Goal: Browse casually: Explore the website without a specific task or goal

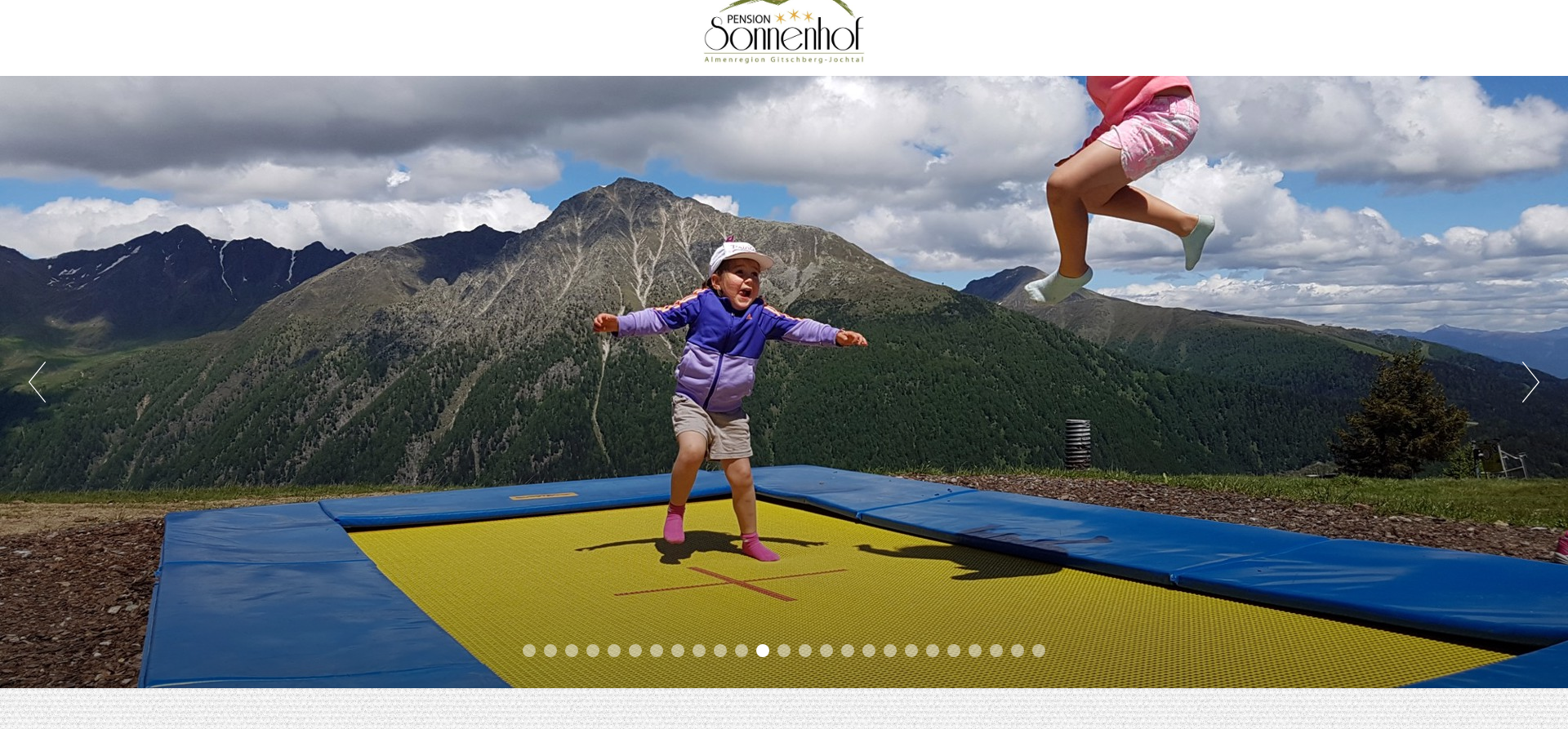
scroll to position [83, 0]
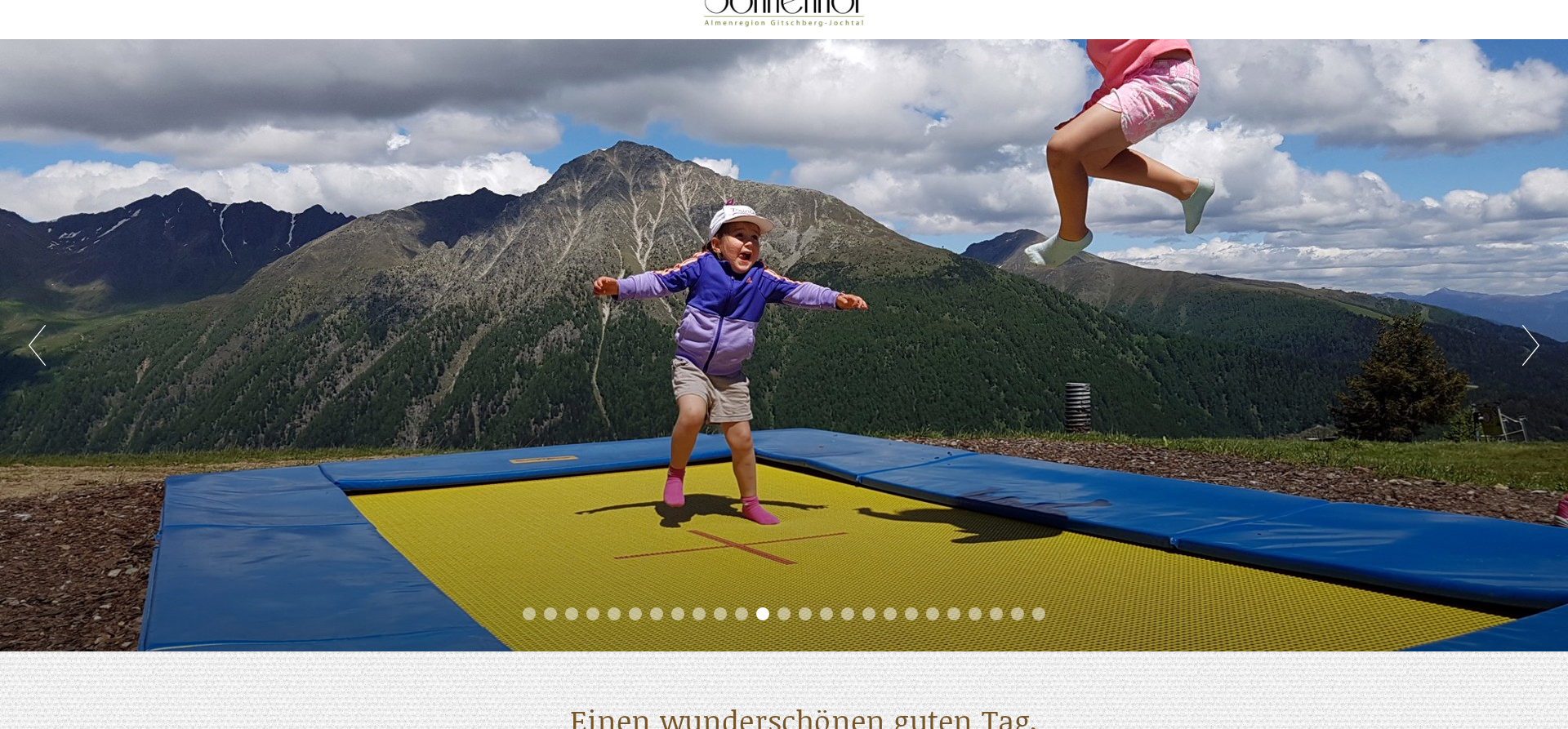
click at [1532, 345] on button "Next" at bounding box center [1531, 345] width 17 height 41
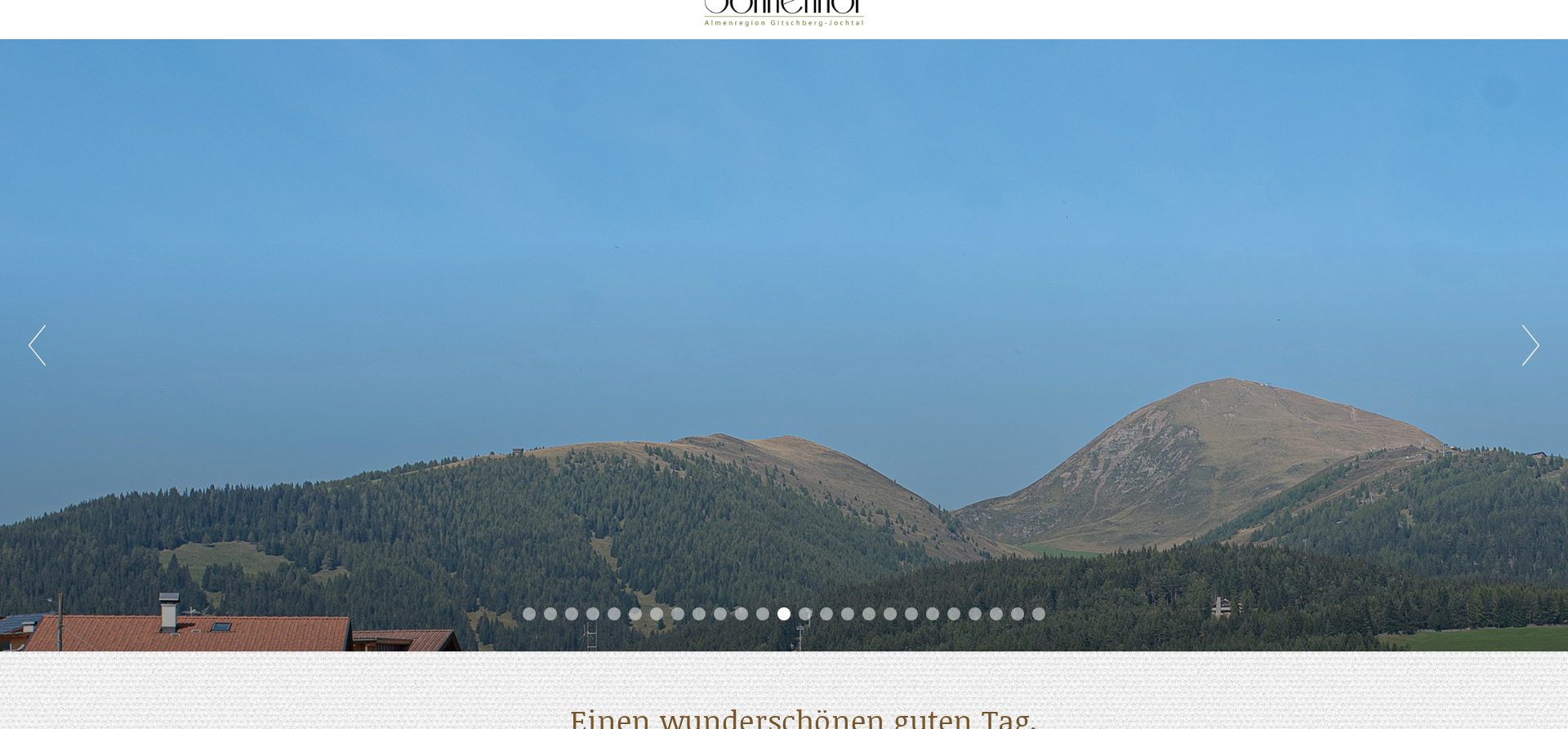
click at [1532, 345] on button "Next" at bounding box center [1531, 345] width 17 height 41
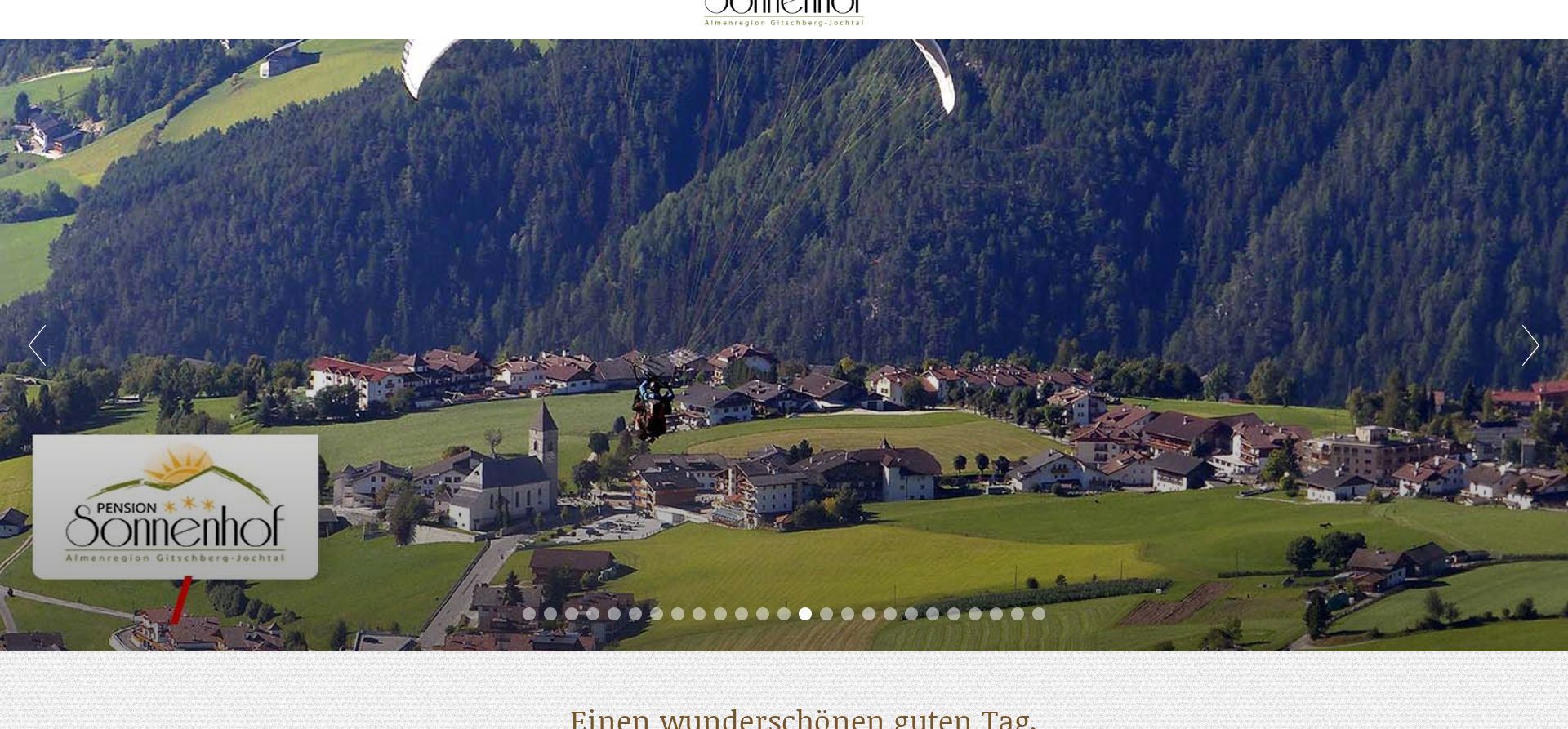
click at [1532, 345] on button "Next" at bounding box center [1531, 345] width 17 height 41
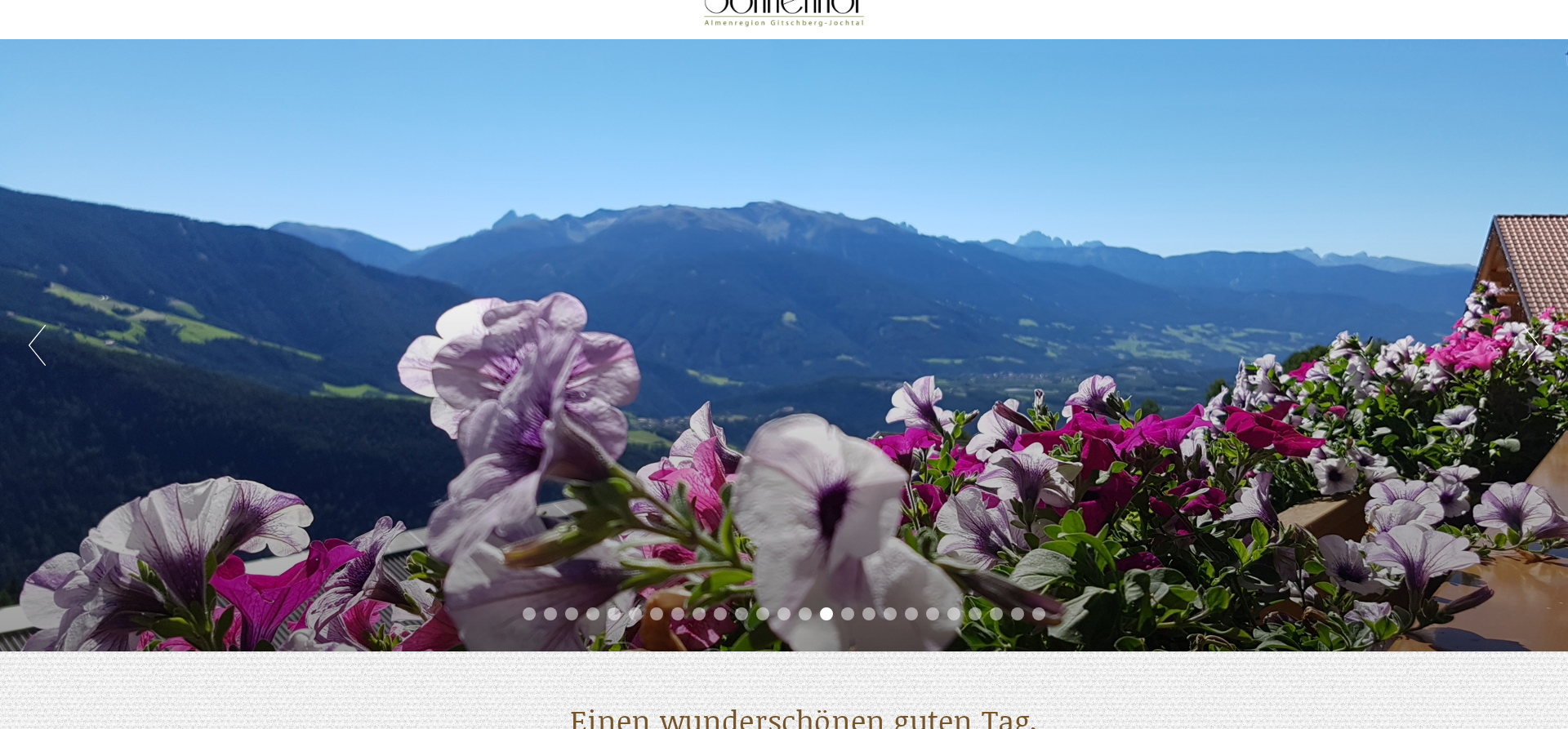
click at [1532, 345] on button "Next" at bounding box center [1531, 345] width 17 height 41
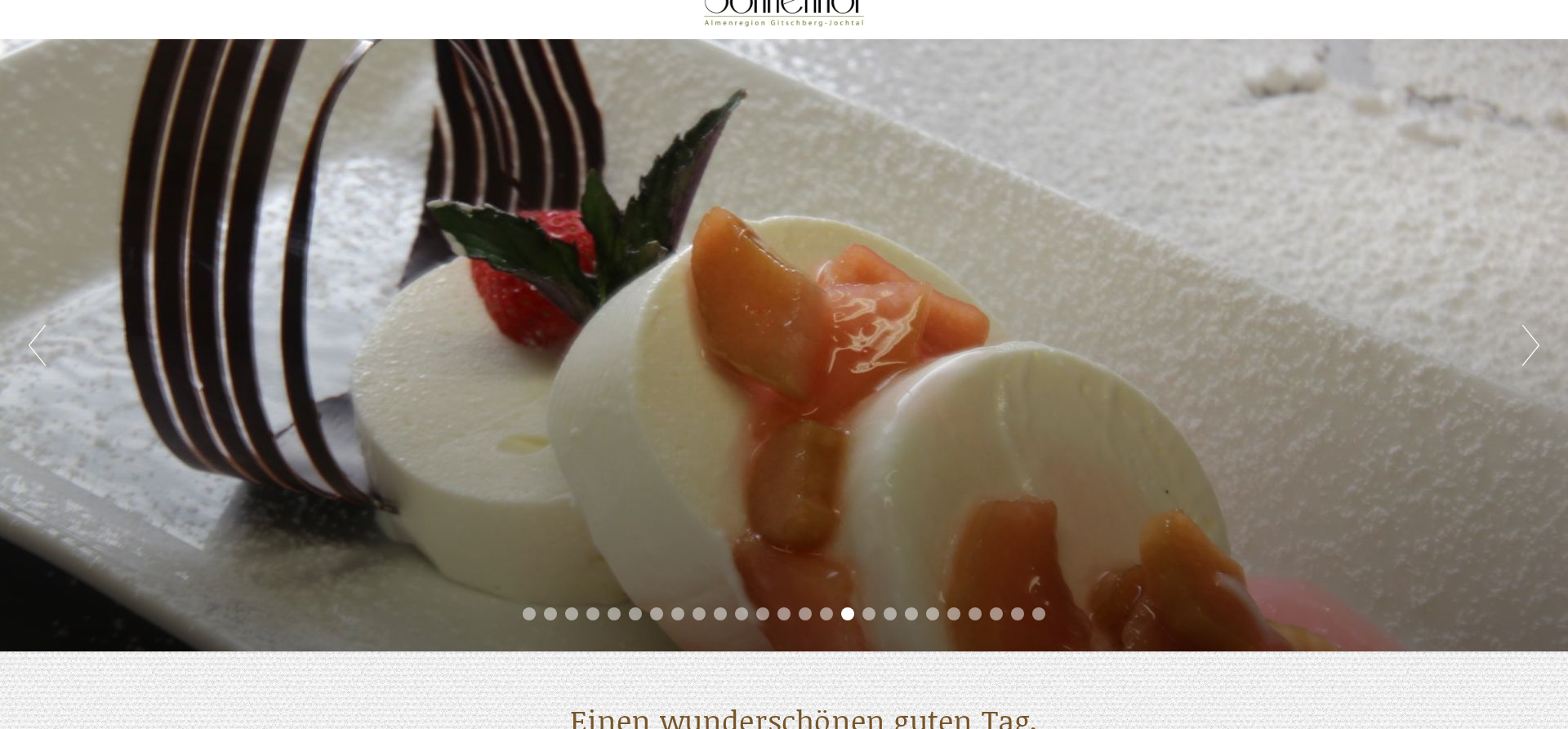
click at [1532, 345] on button "Next" at bounding box center [1531, 345] width 17 height 41
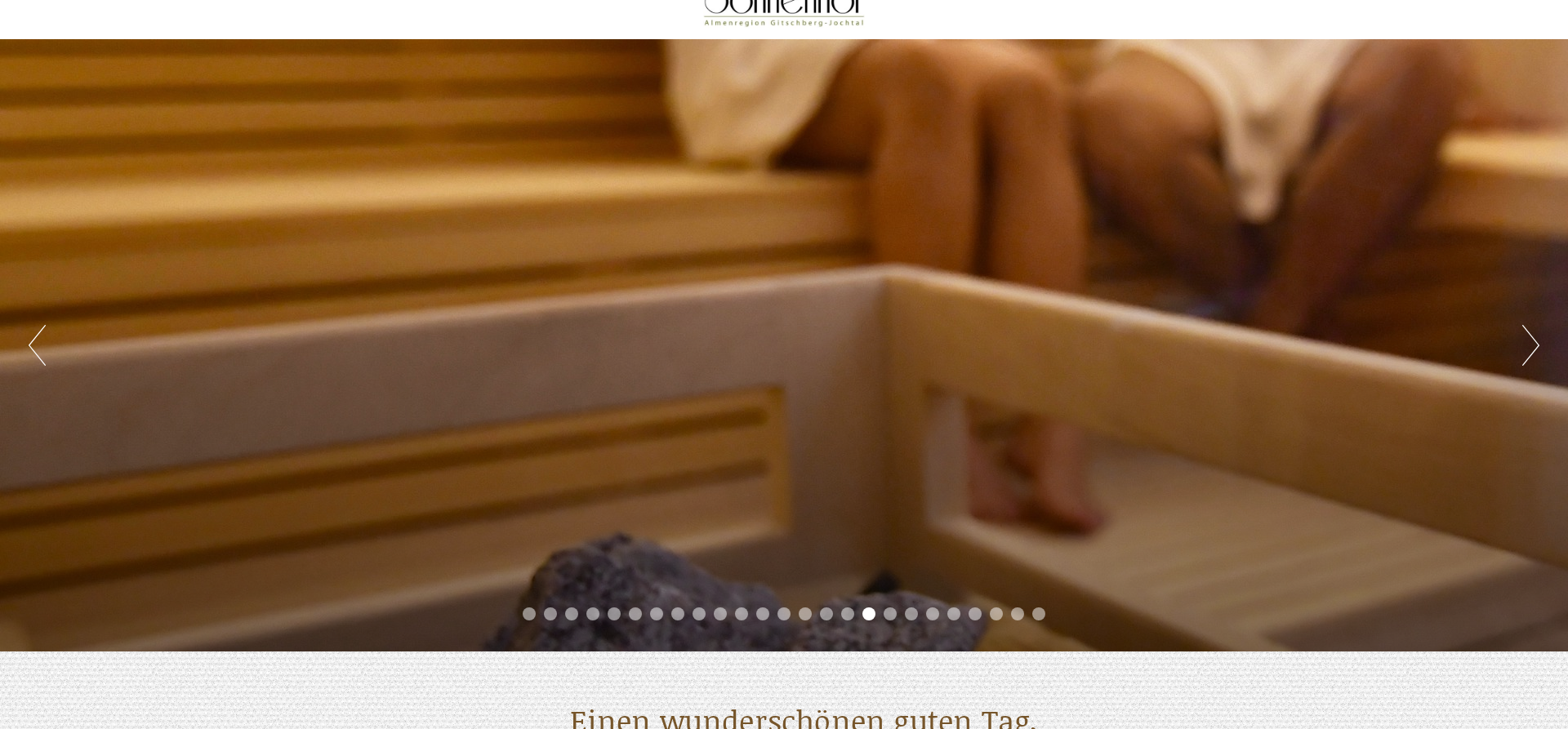
click at [1532, 345] on button "Next" at bounding box center [1531, 345] width 17 height 41
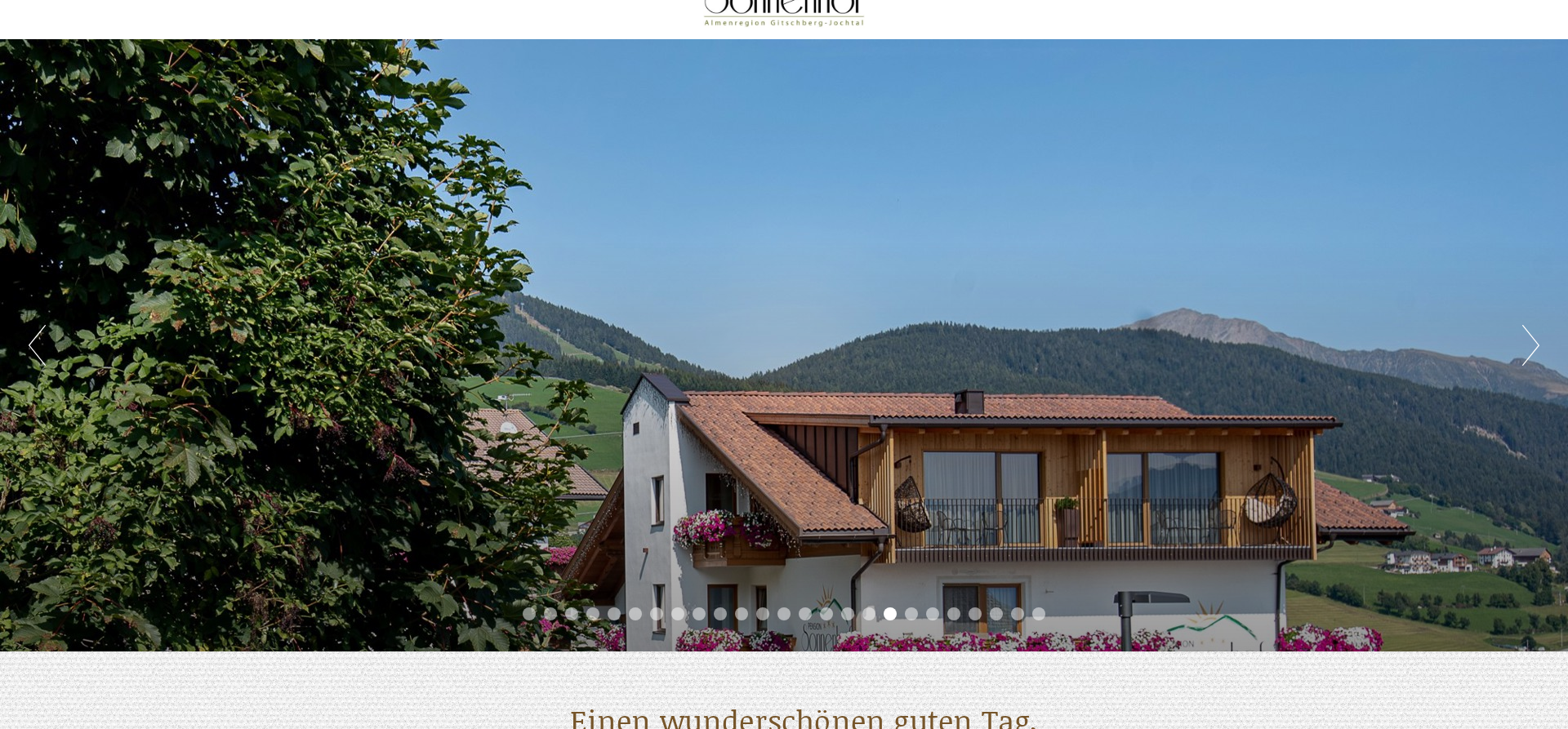
click at [1532, 345] on button "Next" at bounding box center [1531, 345] width 17 height 41
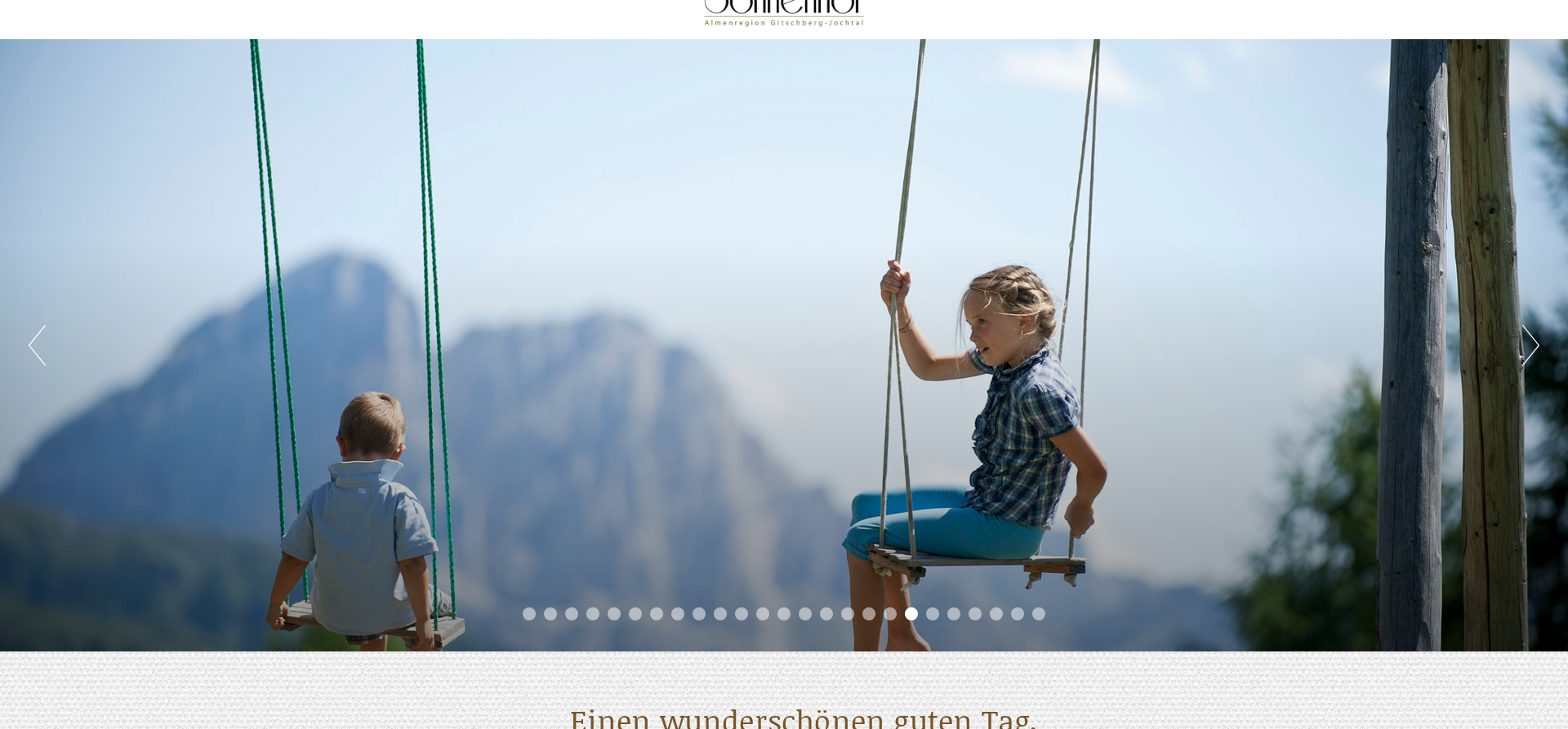
click at [1532, 345] on button "Next" at bounding box center [1531, 345] width 17 height 41
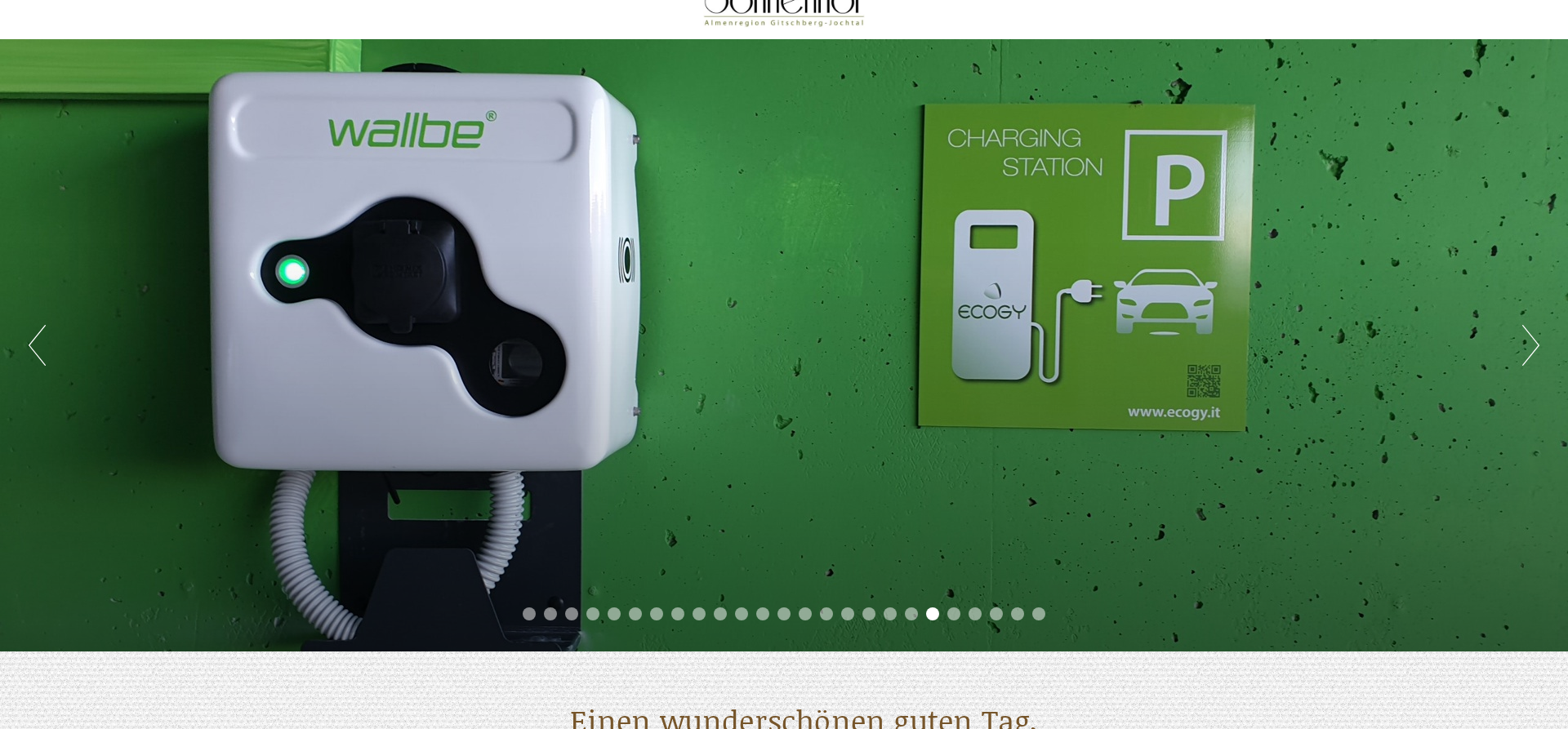
click at [1532, 345] on button "Next" at bounding box center [1531, 345] width 17 height 41
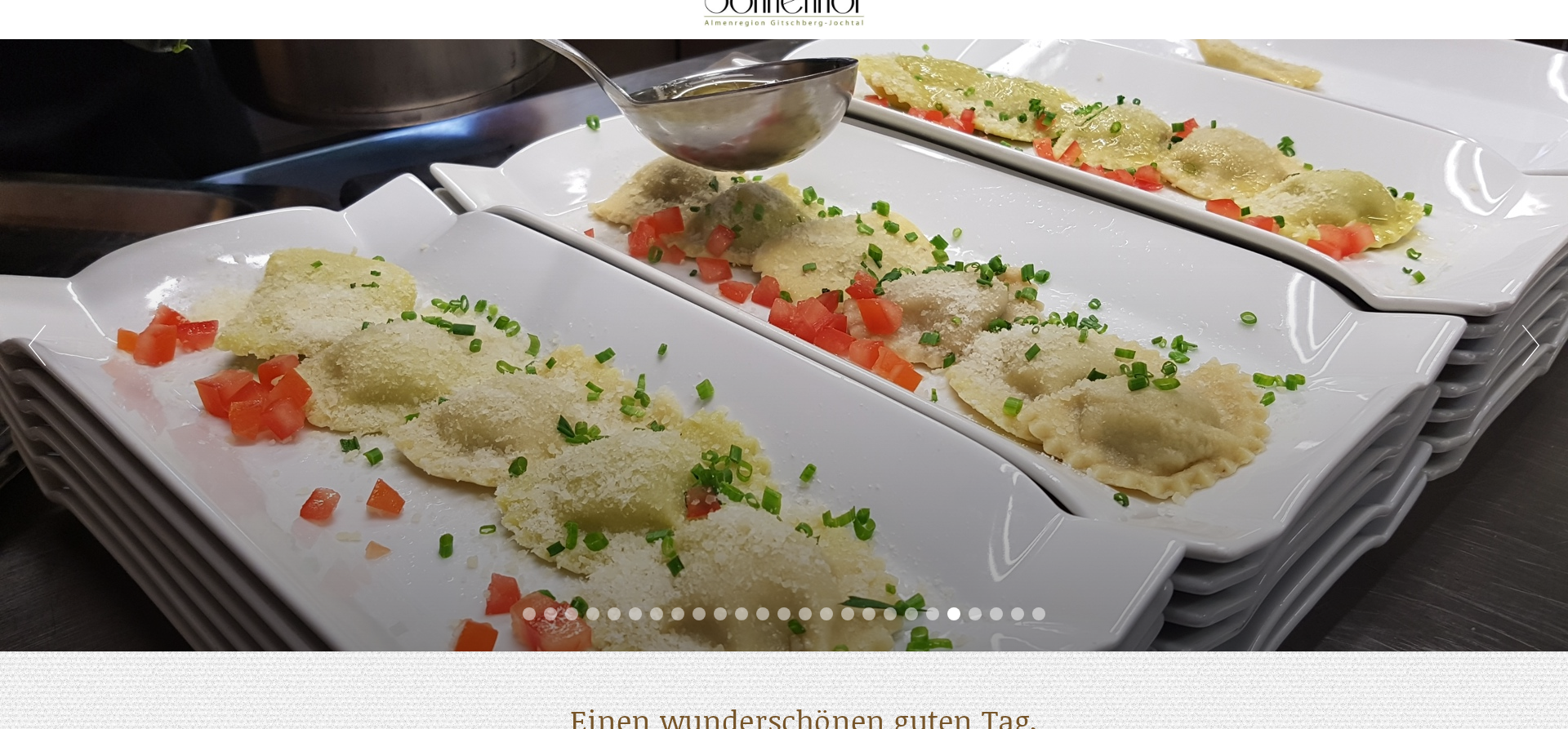
click at [1532, 345] on button "Next" at bounding box center [1531, 345] width 17 height 41
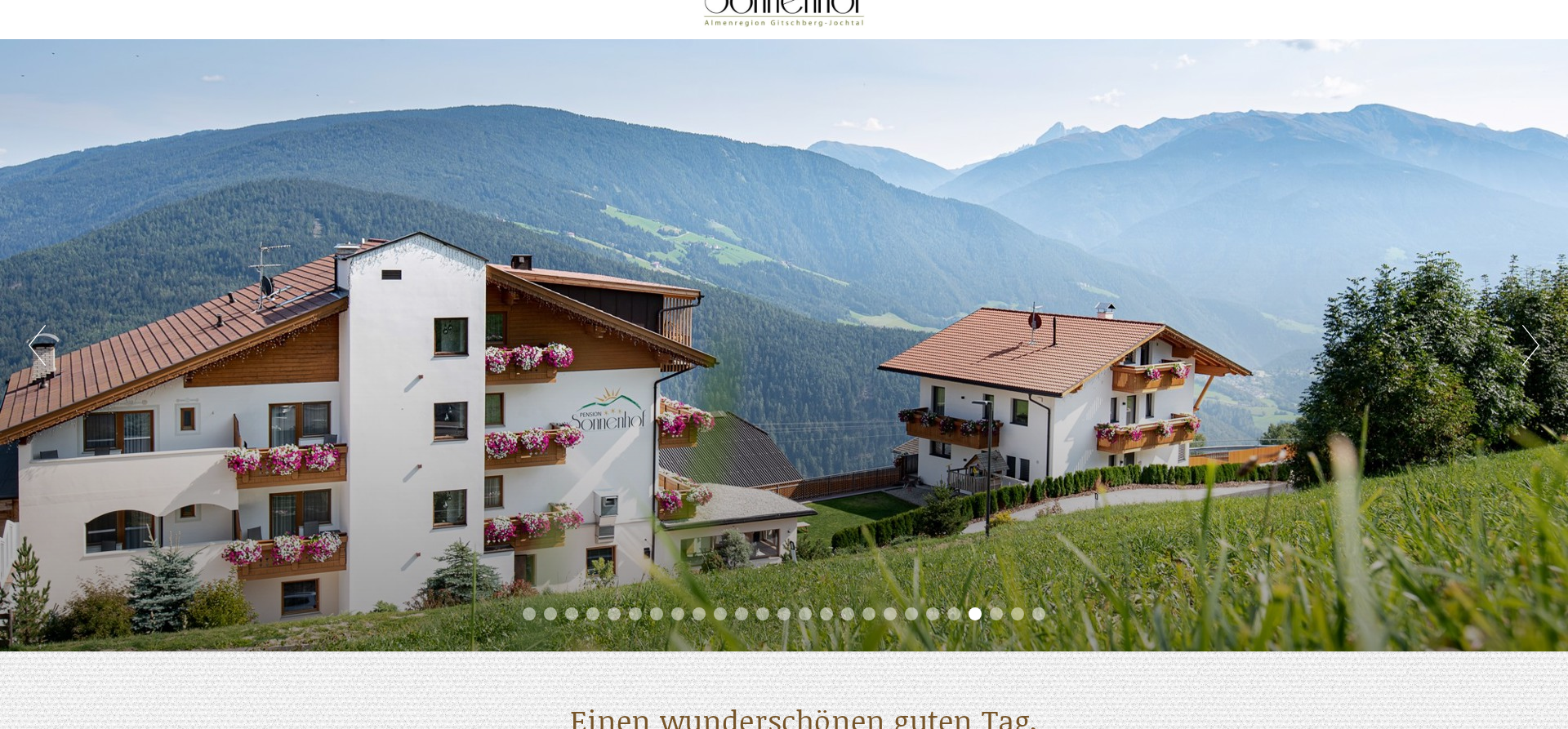
click at [1532, 345] on button "Next" at bounding box center [1531, 345] width 17 height 41
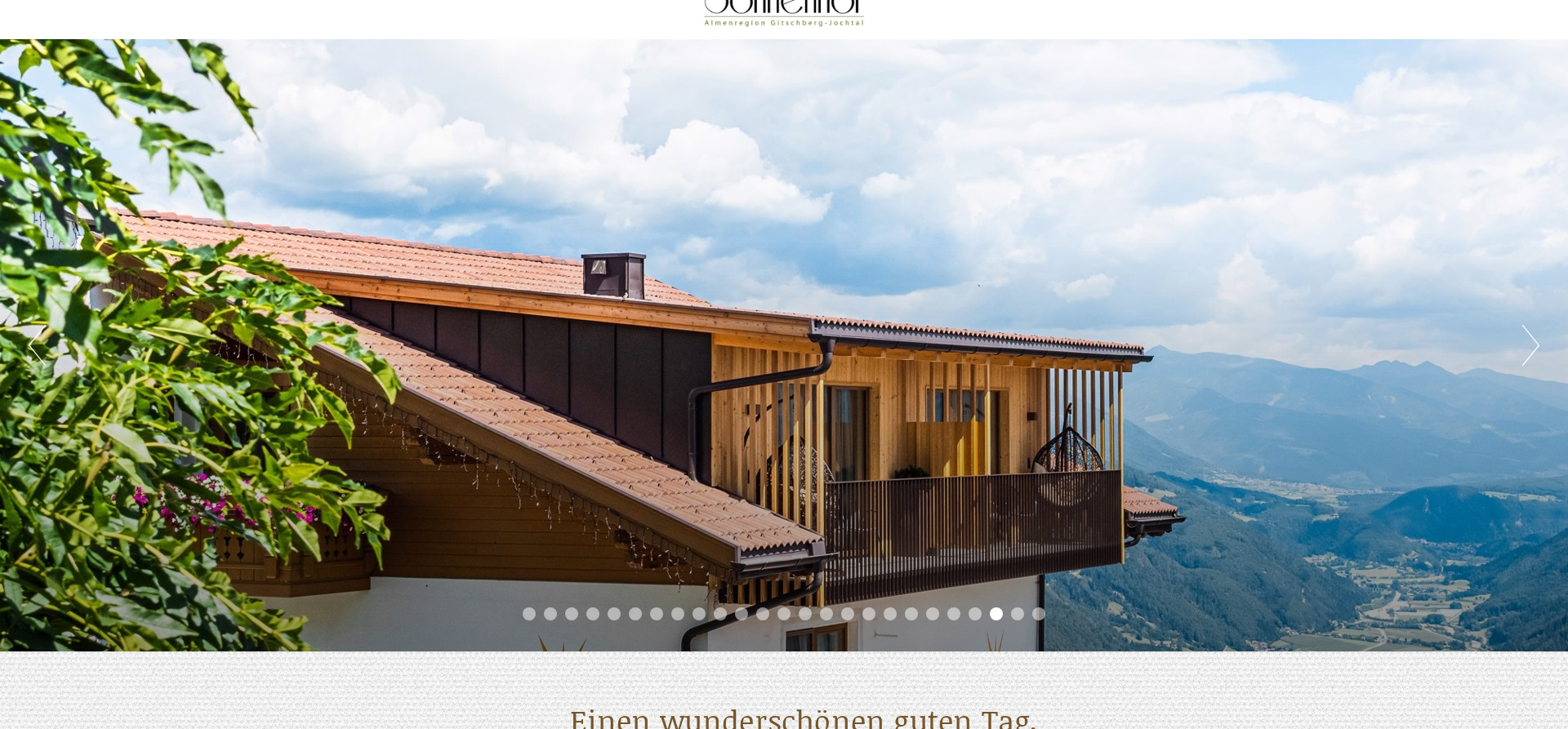
click at [1532, 345] on button "Next" at bounding box center [1531, 345] width 17 height 41
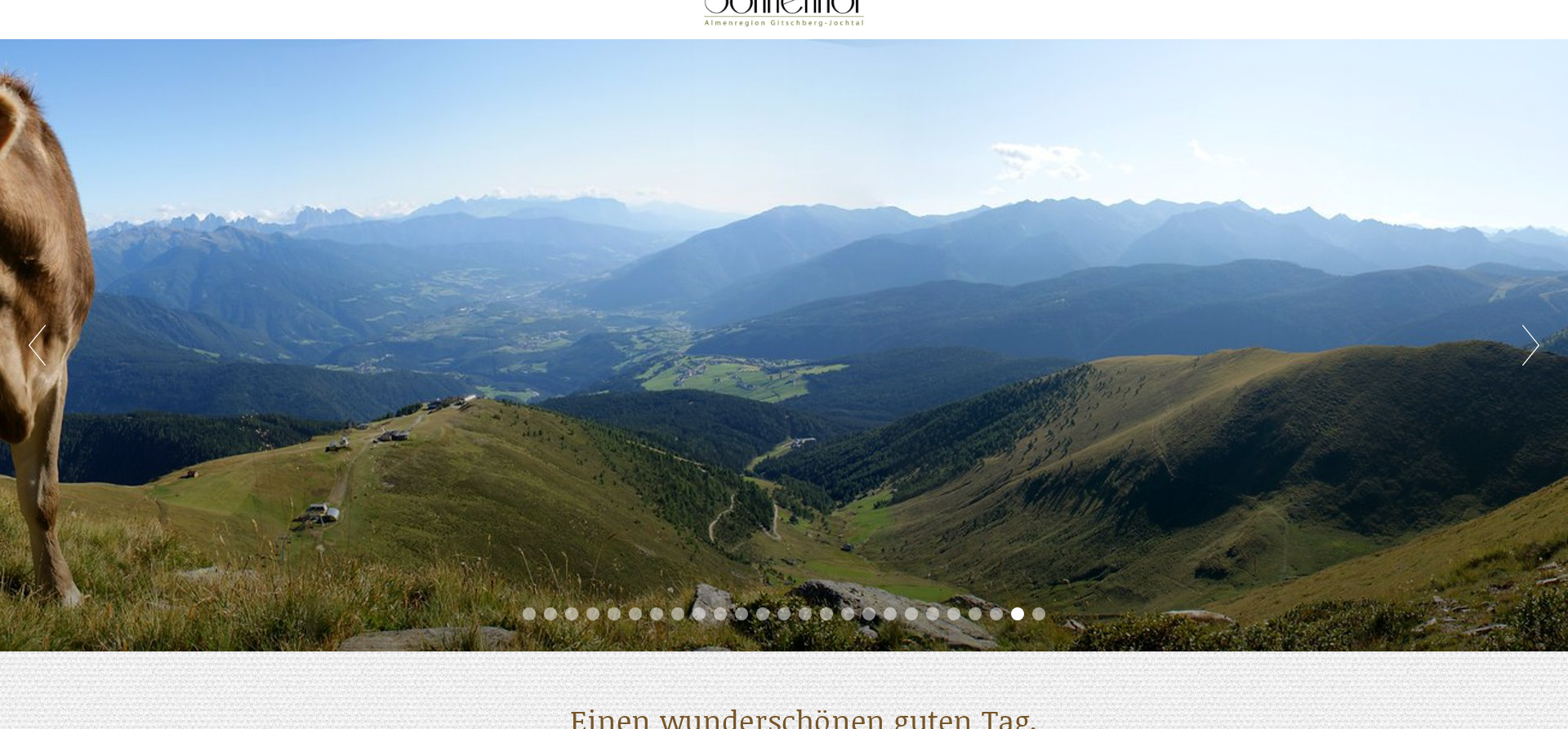
click at [1532, 345] on button "Next" at bounding box center [1531, 345] width 17 height 41
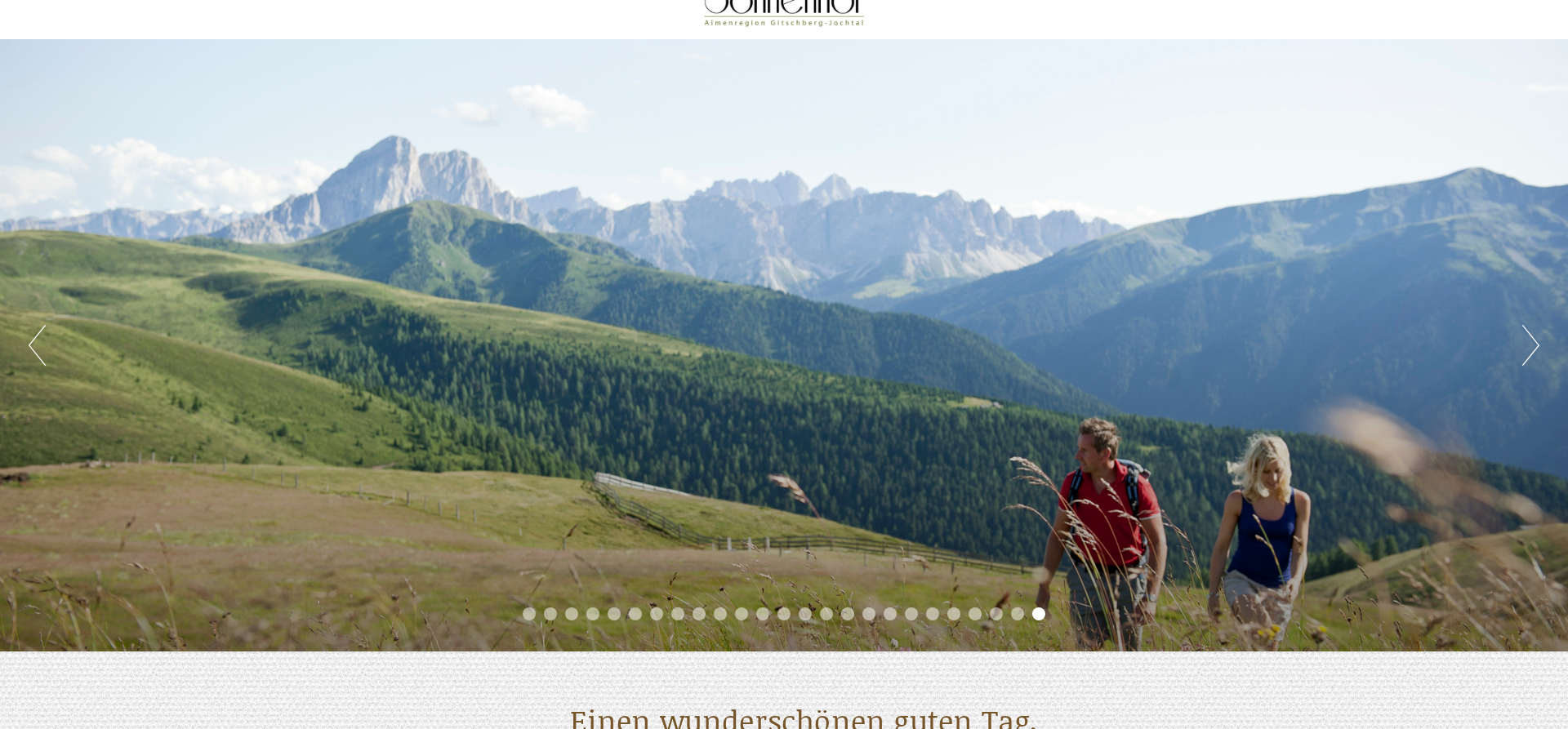
click at [1532, 345] on button "Next" at bounding box center [1531, 345] width 17 height 41
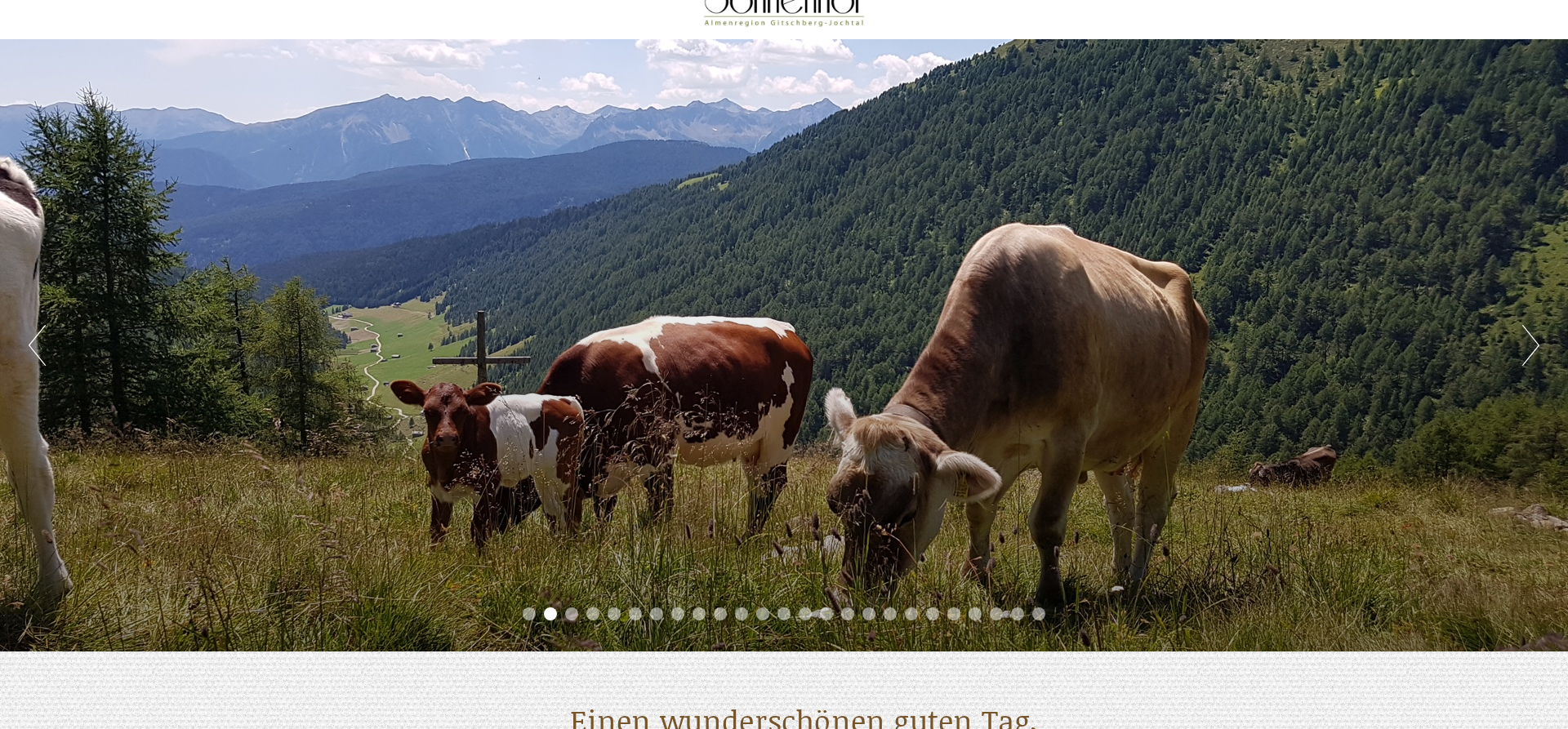
click at [1530, 345] on button "Next" at bounding box center [1531, 345] width 17 height 41
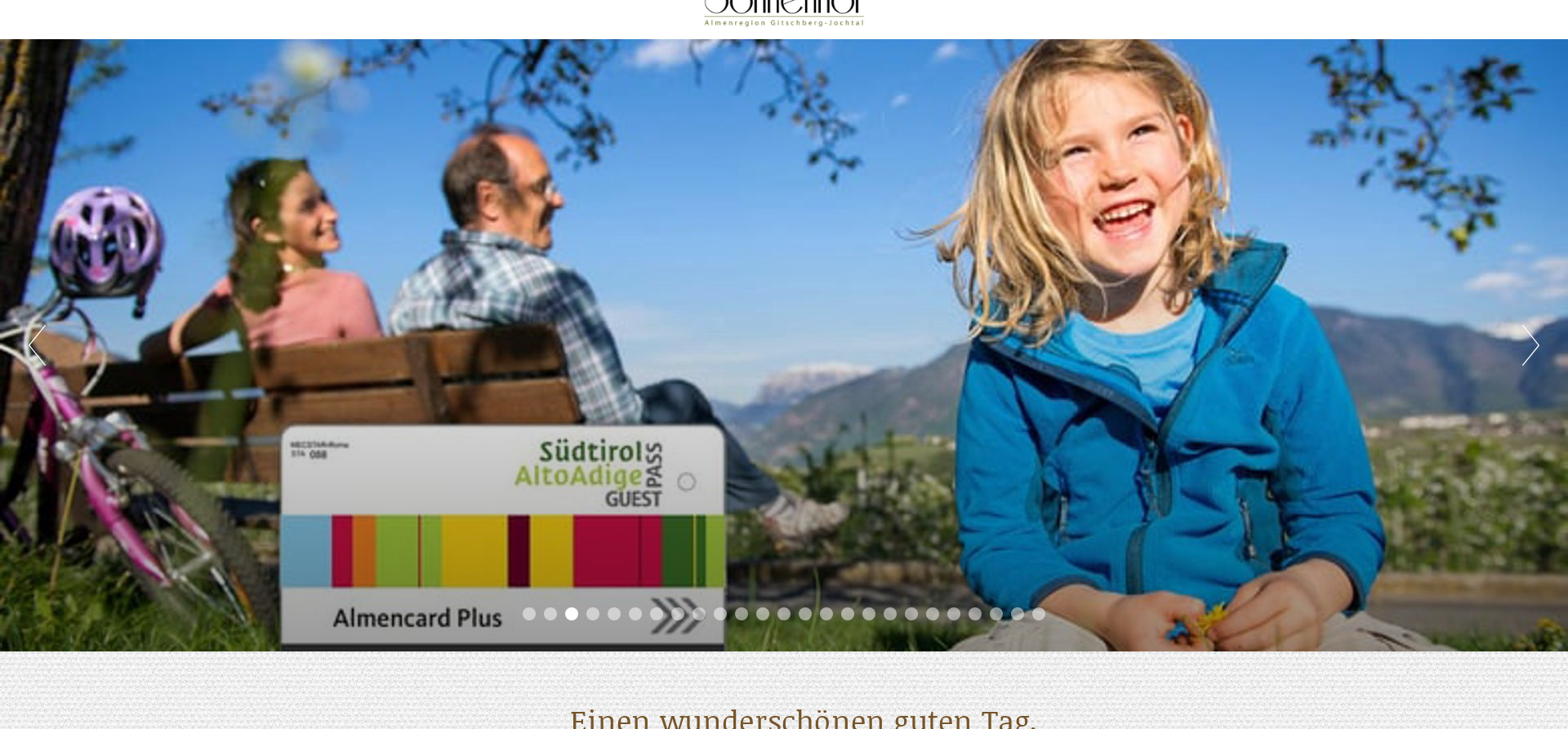
click at [1530, 345] on button "Next" at bounding box center [1531, 345] width 17 height 41
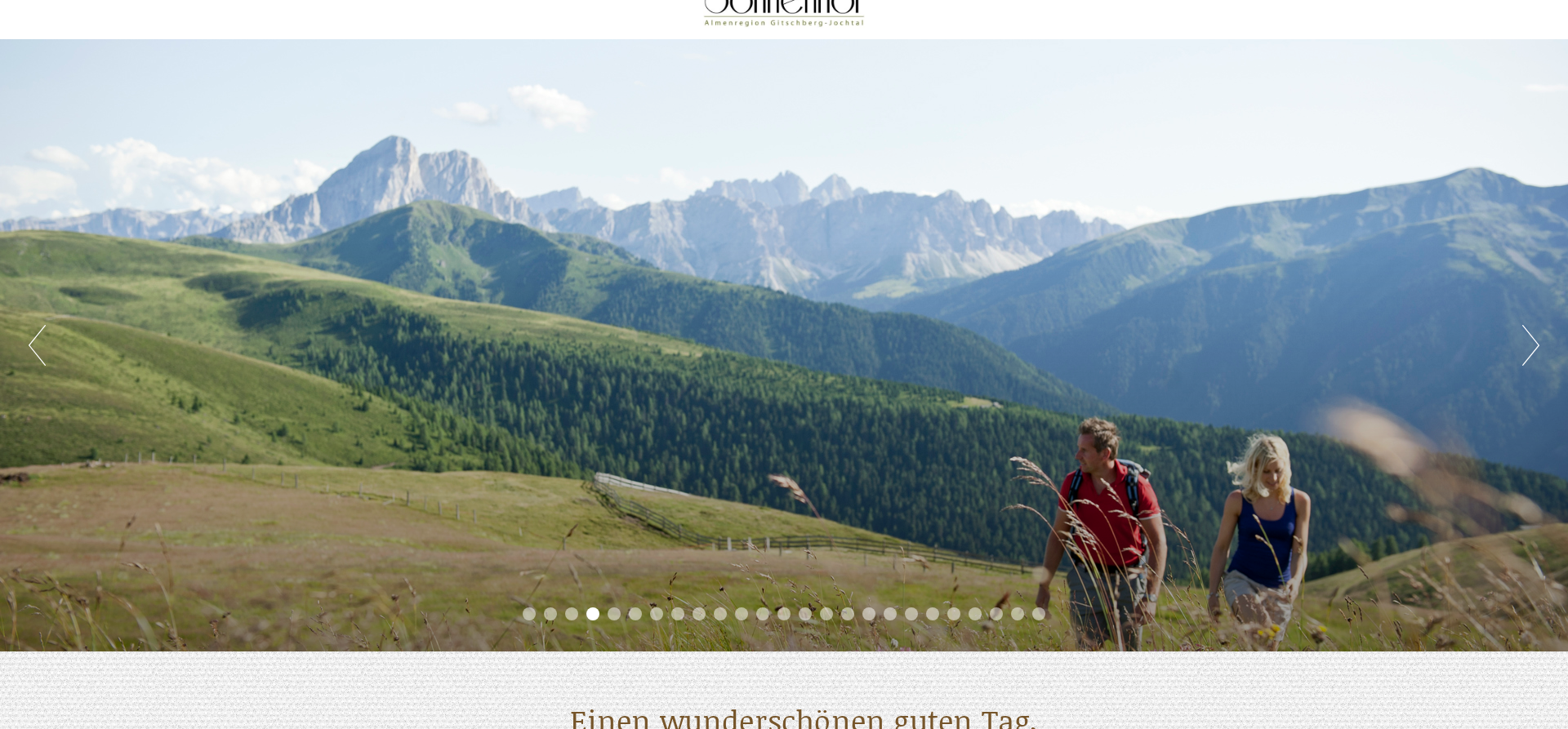
click at [1530, 345] on button "Next" at bounding box center [1531, 345] width 17 height 41
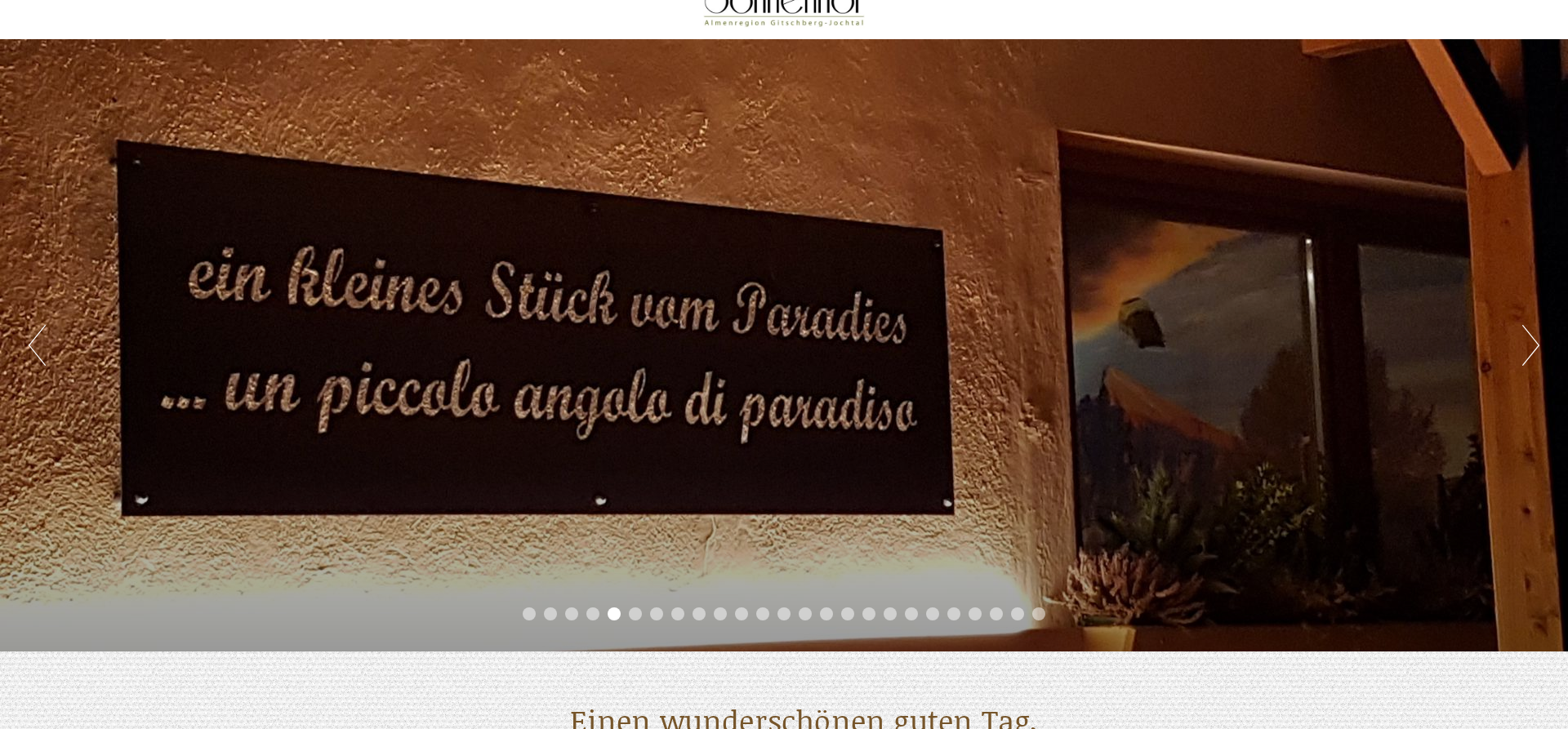
click at [1530, 345] on button "Next" at bounding box center [1531, 345] width 17 height 41
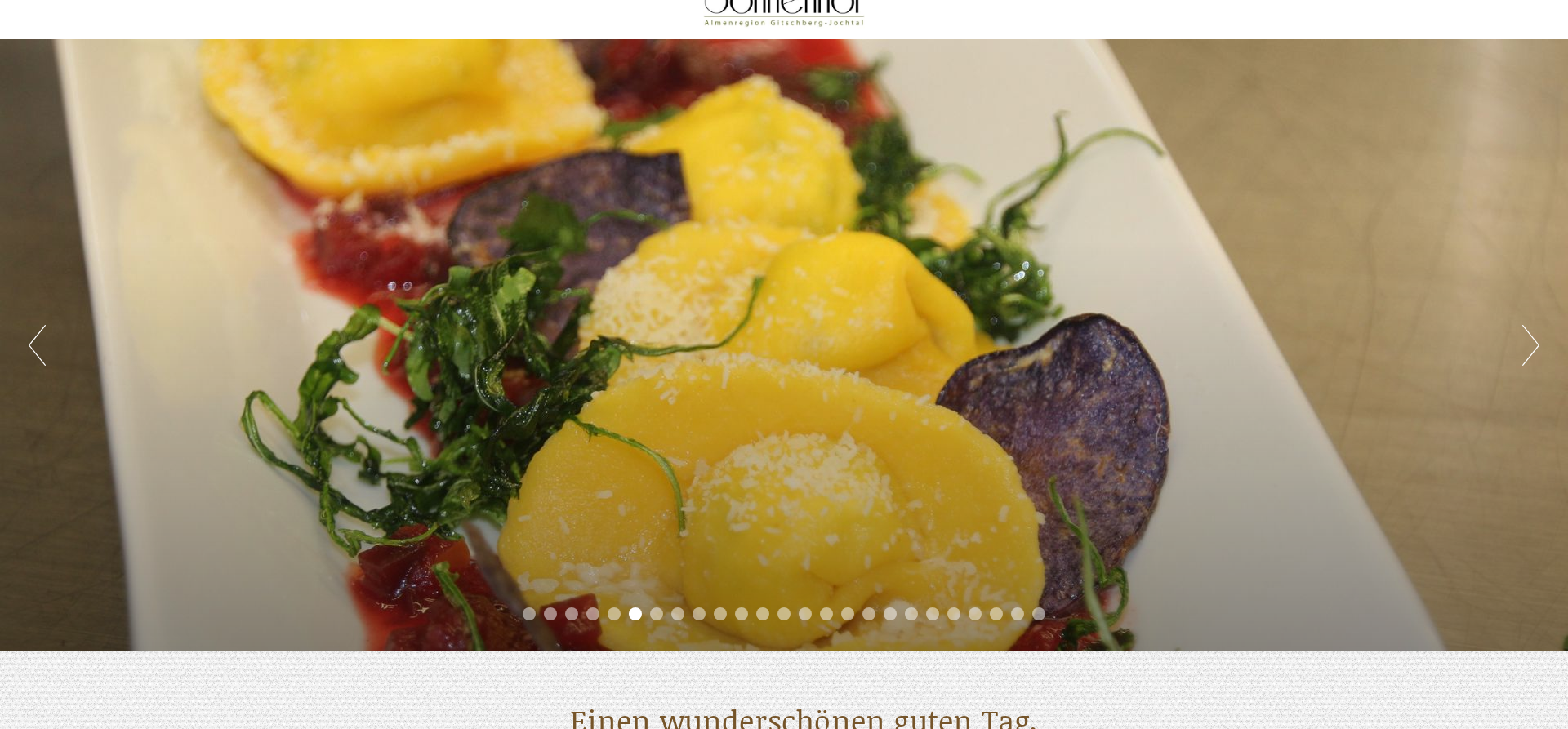
click at [1530, 345] on button "Next" at bounding box center [1531, 345] width 17 height 41
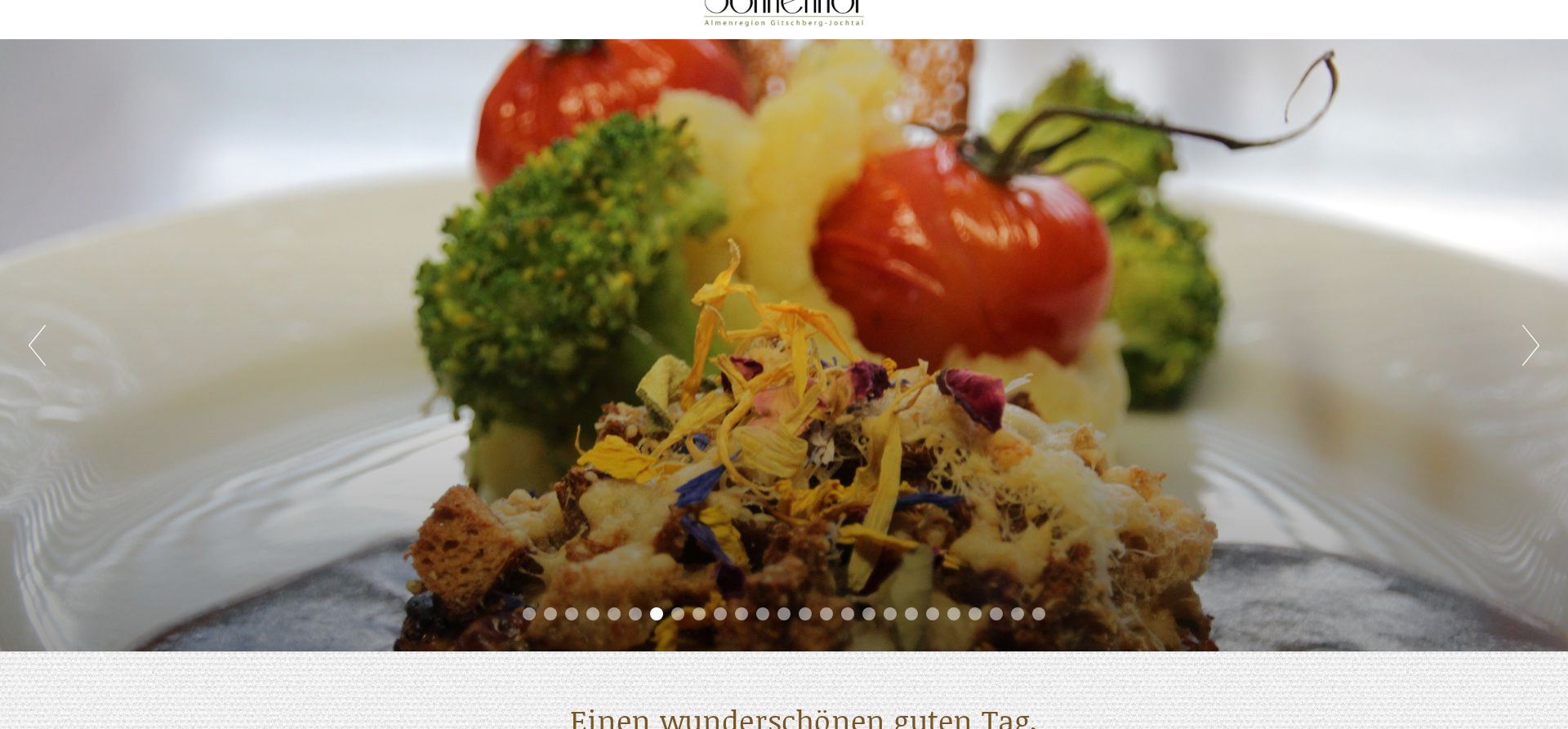
click at [1530, 345] on button "Next" at bounding box center [1531, 345] width 17 height 41
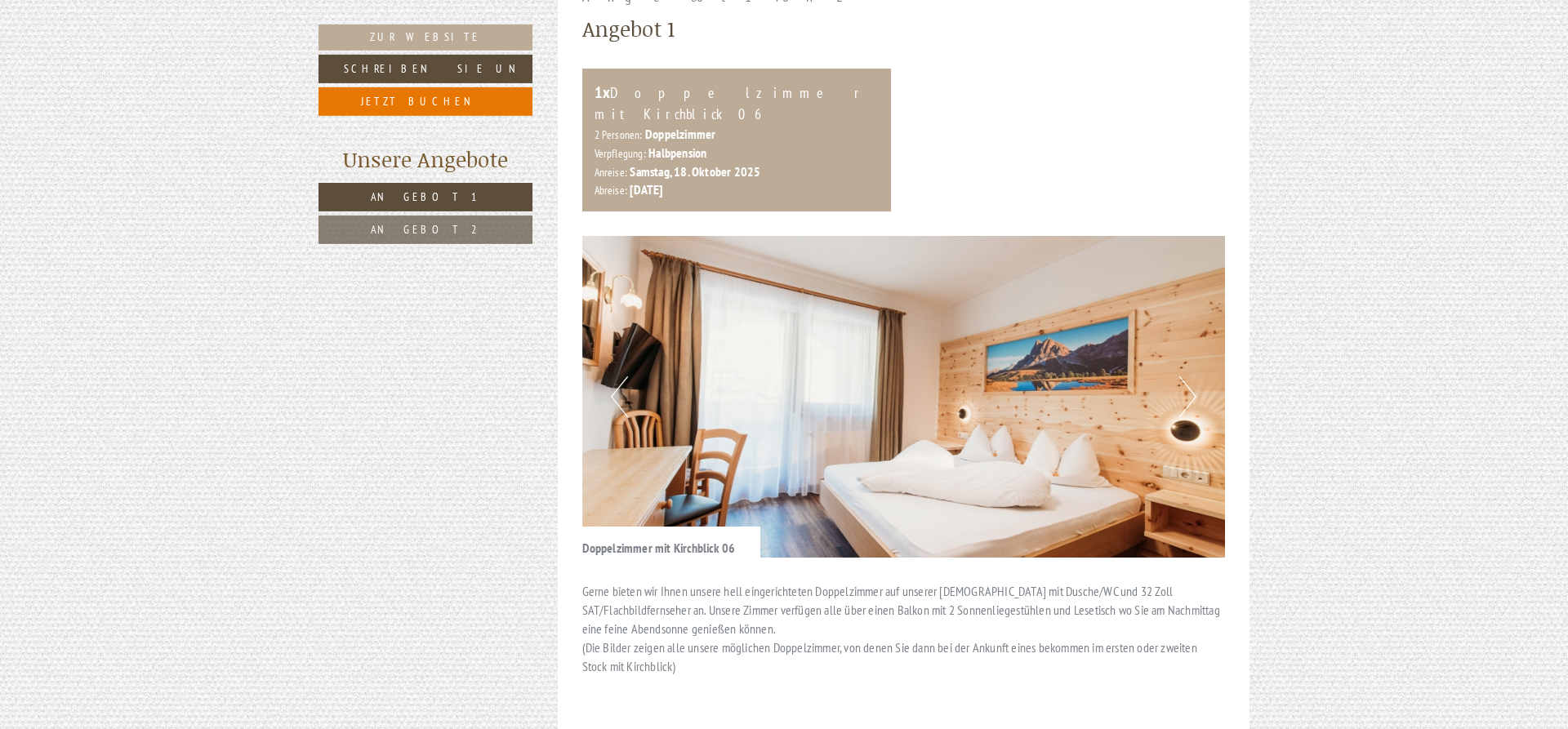
scroll to position [916, 0]
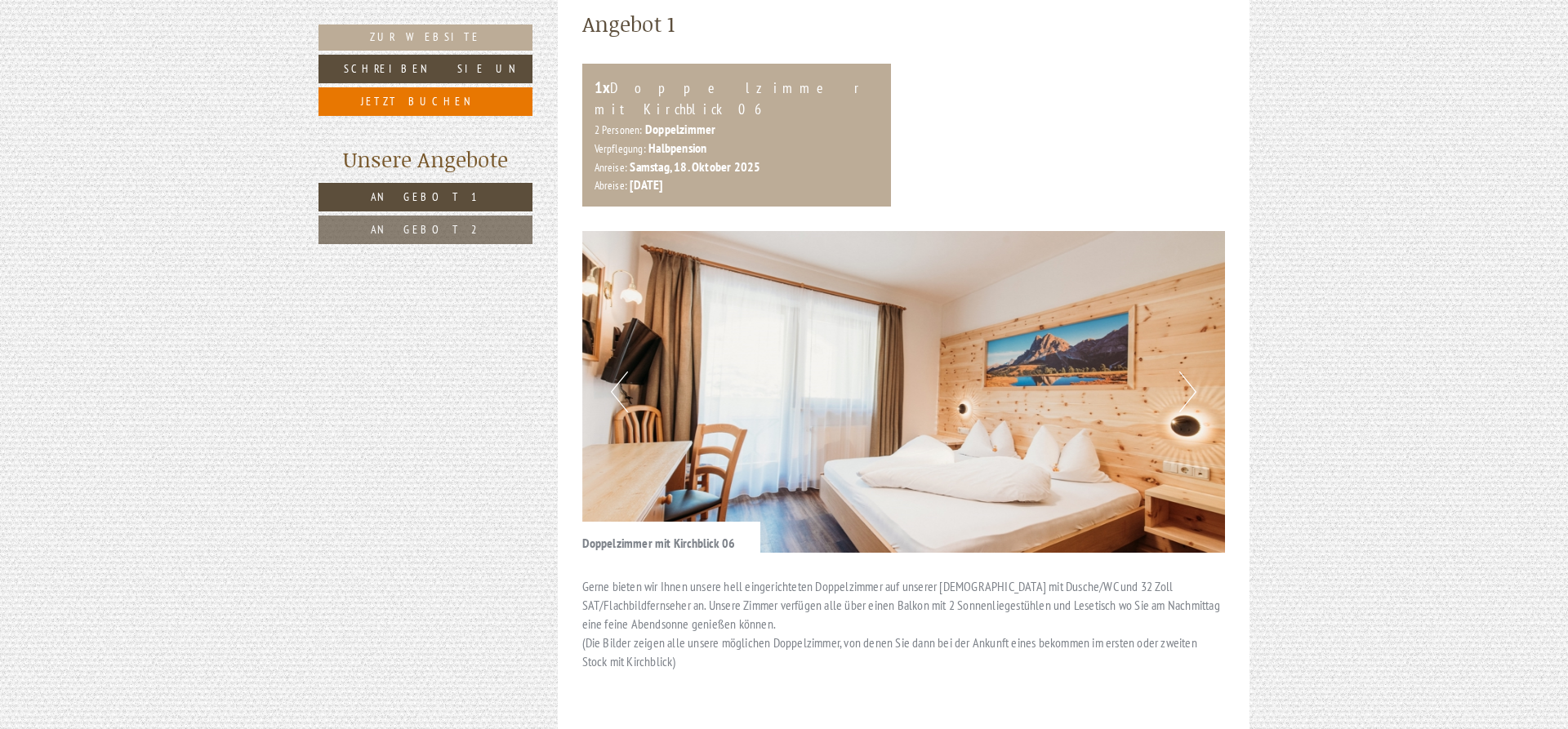
click at [1167, 369] on img at bounding box center [903, 392] width 643 height 322
click at [1201, 368] on img at bounding box center [903, 392] width 643 height 322
click at [1185, 376] on button "Next" at bounding box center [1188, 392] width 17 height 41
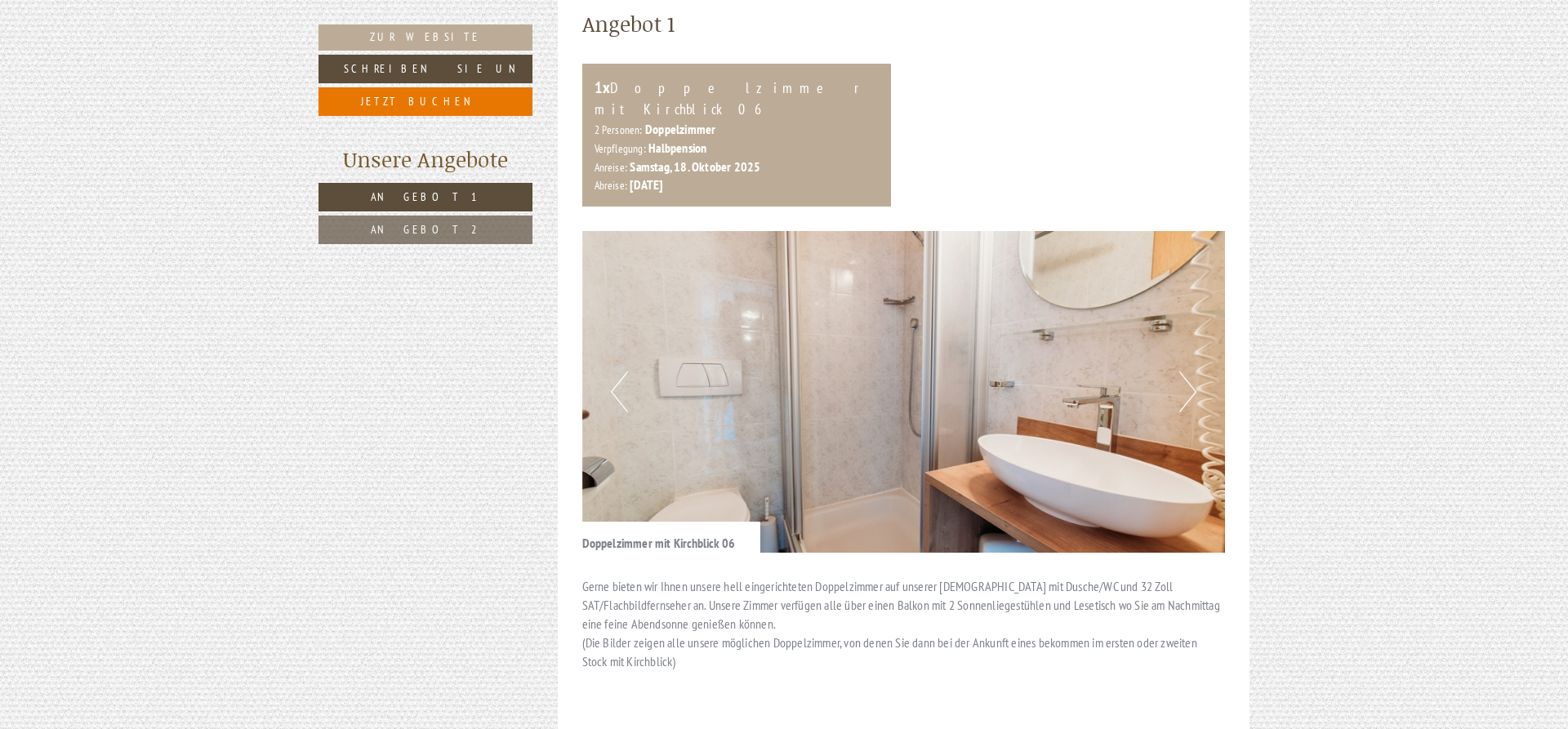
click at [1185, 376] on button "Next" at bounding box center [1188, 392] width 17 height 41
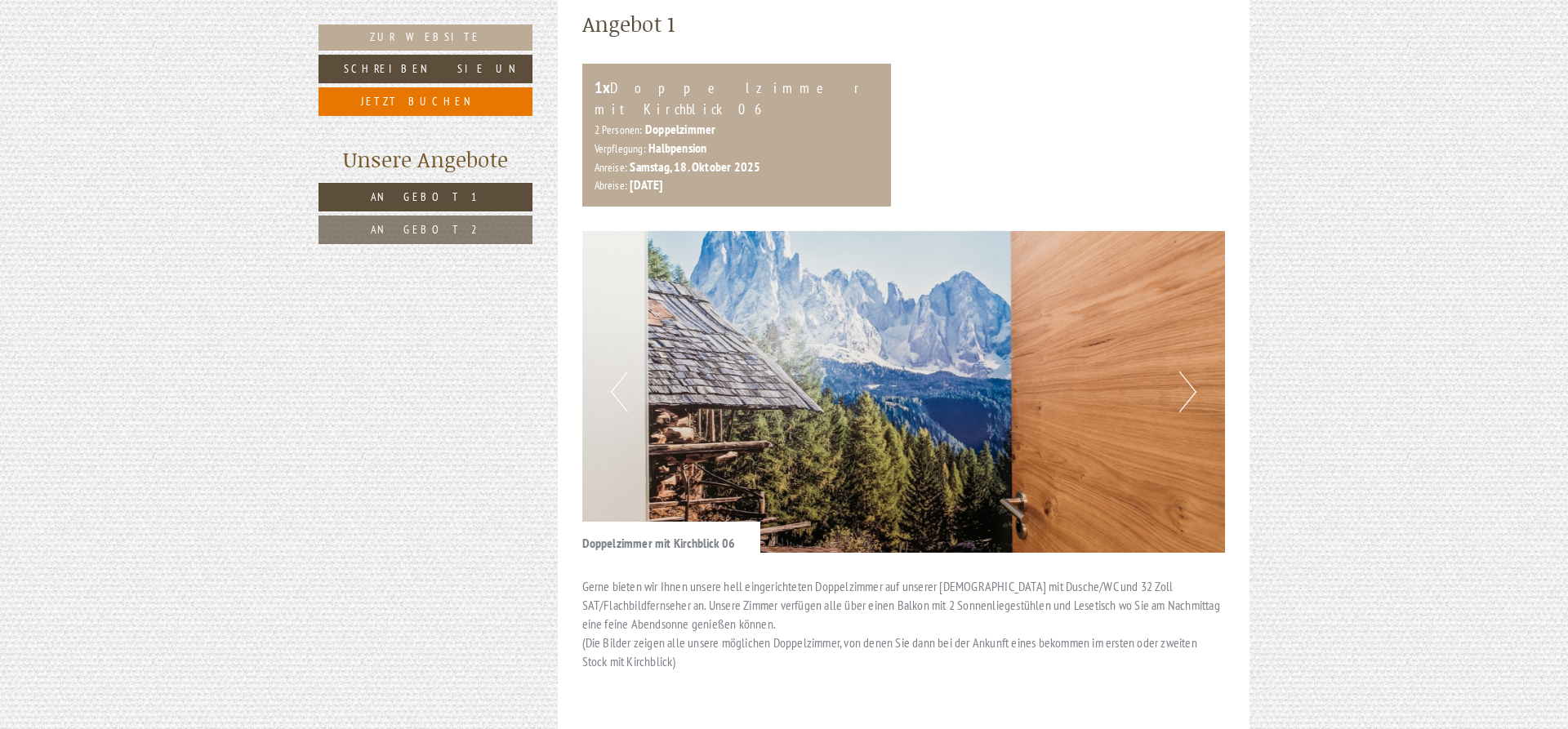
click at [1185, 376] on button "Next" at bounding box center [1188, 392] width 17 height 41
